Goal: Check status: Check status

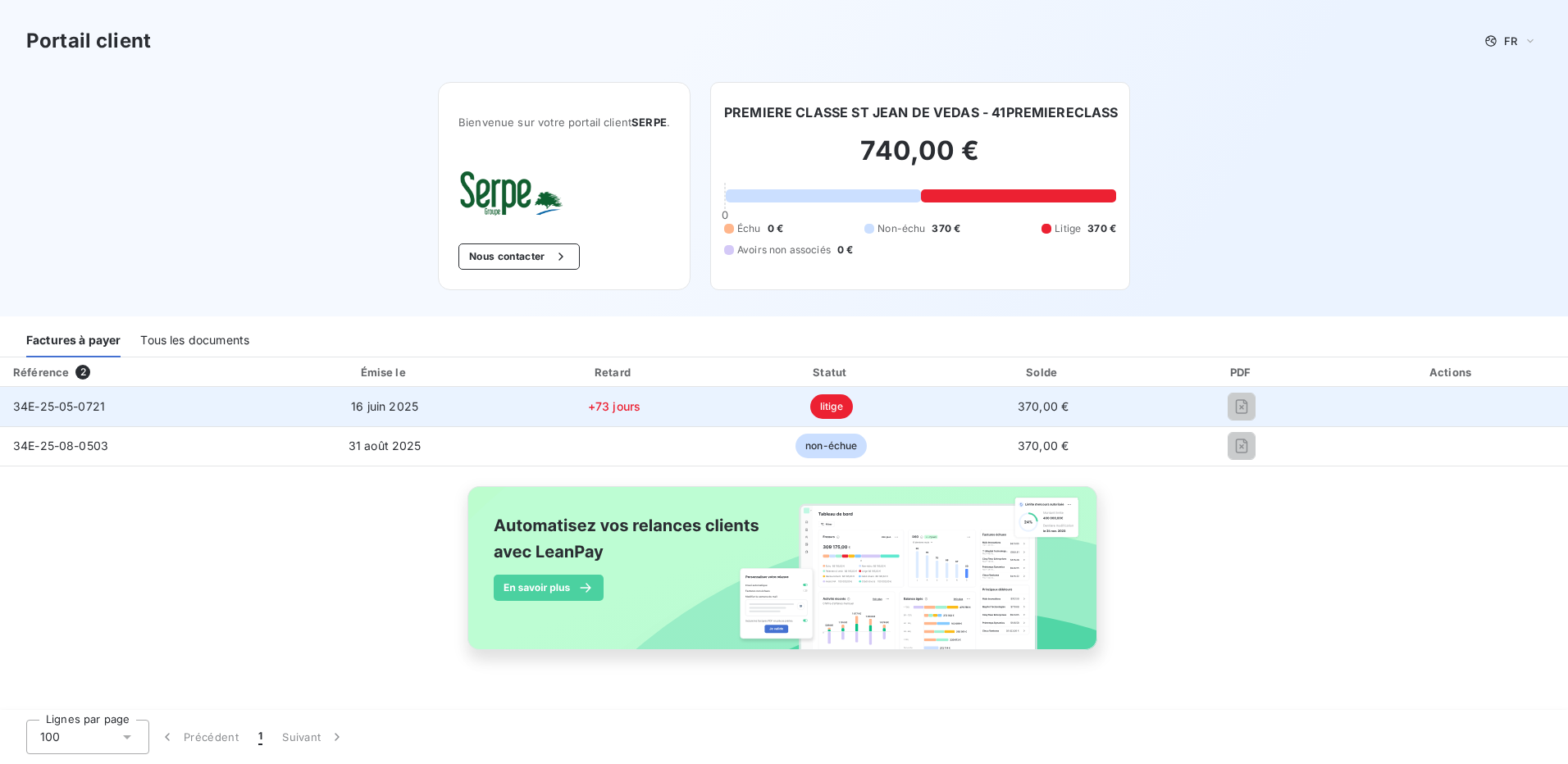
click at [826, 410] on span "litige" at bounding box center [832, 407] width 43 height 25
click at [81, 415] on td "34E-25-05-0721" at bounding box center [133, 407] width 265 height 40
click at [76, 400] on span "34E-25-05-0721" at bounding box center [59, 406] width 92 height 14
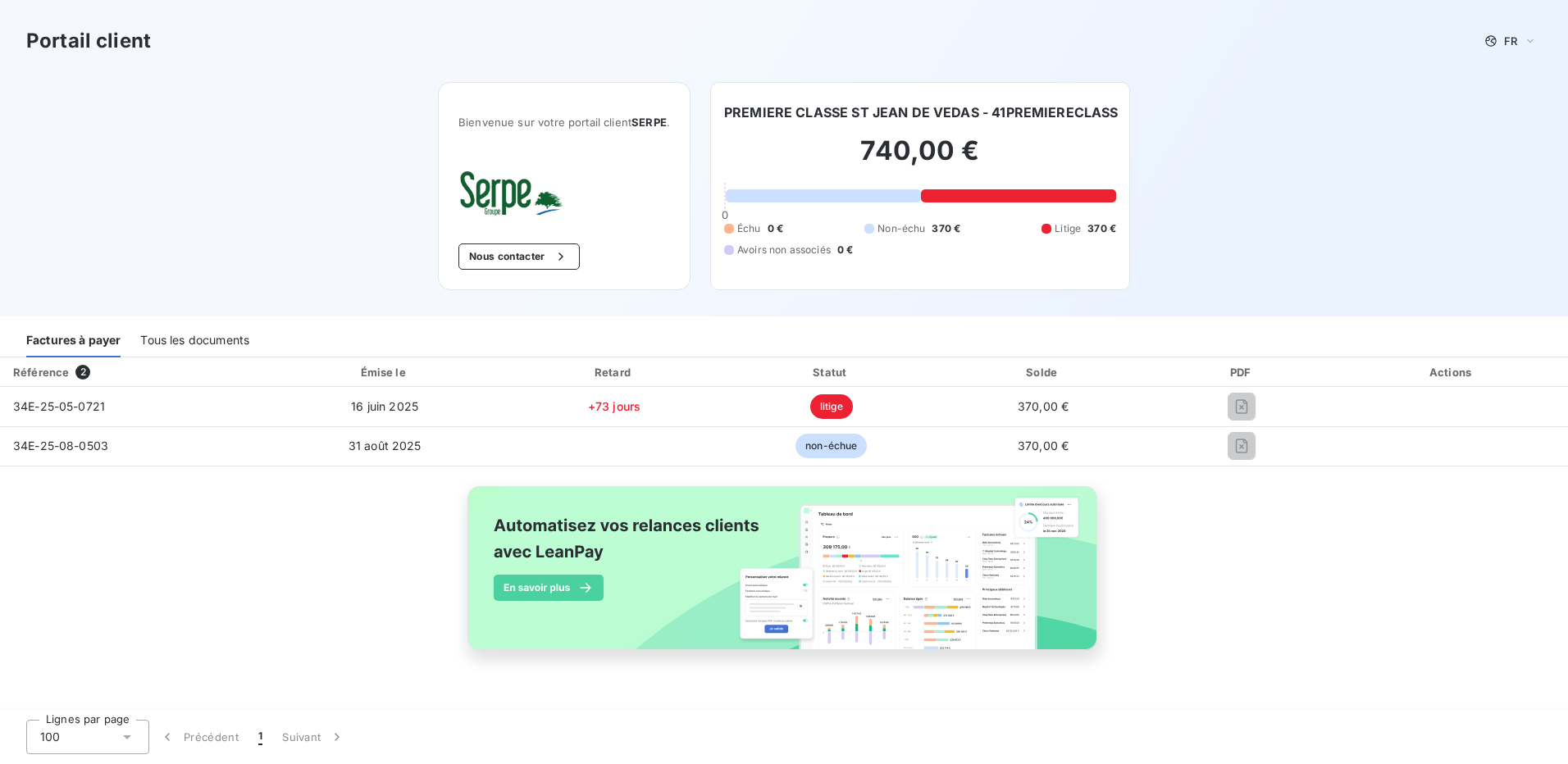
click at [198, 321] on div "Factures à payer Tous les documents" at bounding box center [784, 337] width 1568 height 41
click at [201, 347] on div "Tous les documents" at bounding box center [194, 340] width 109 height 35
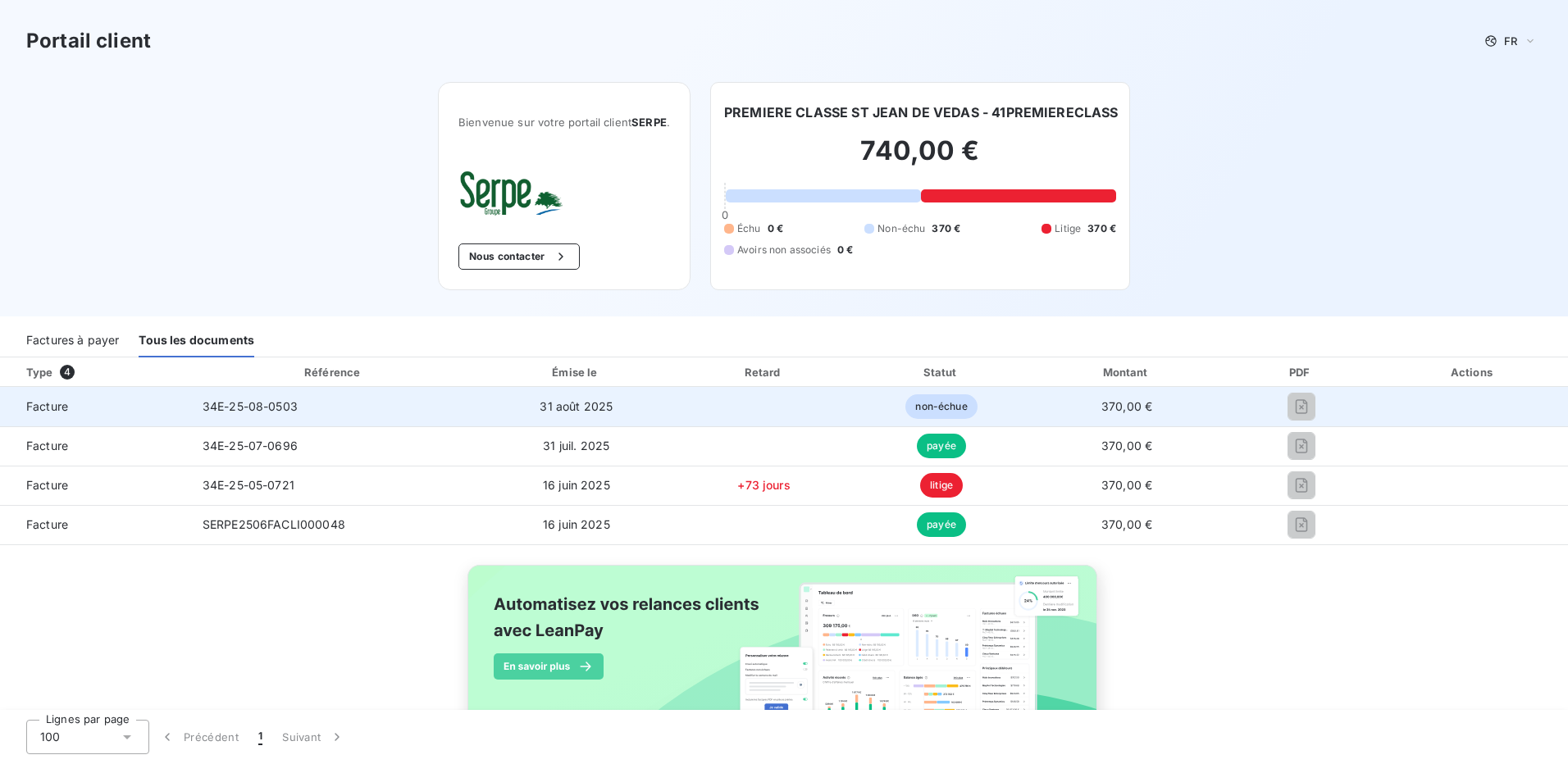
click at [941, 405] on span "non-échue" at bounding box center [940, 407] width 72 height 25
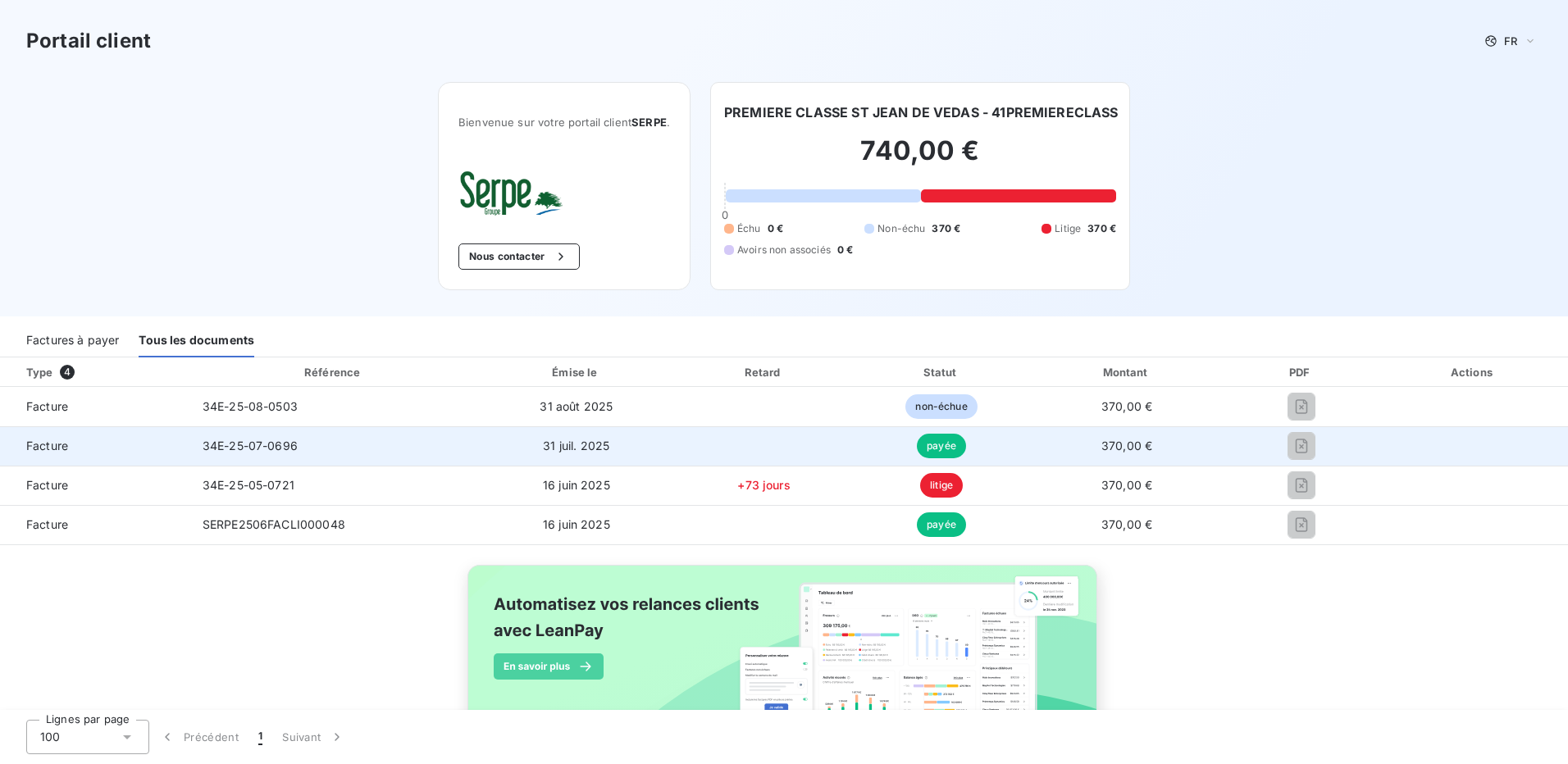
drag, startPoint x: 941, startPoint y: 405, endPoint x: 927, endPoint y: 448, distance: 45.2
click at [927, 448] on span "payée" at bounding box center [941, 446] width 49 height 25
